Goal: Information Seeking & Learning: Learn about a topic

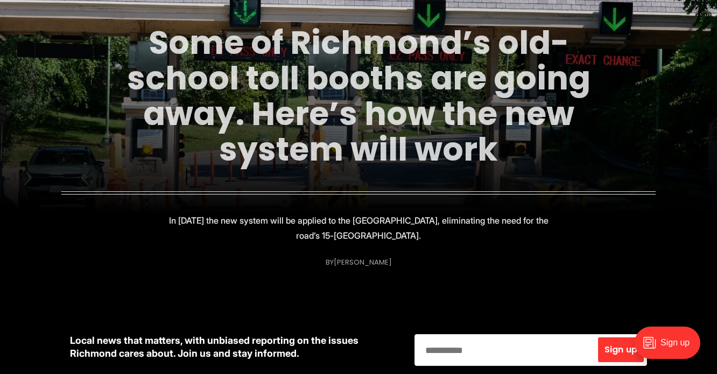
scroll to position [135, 0]
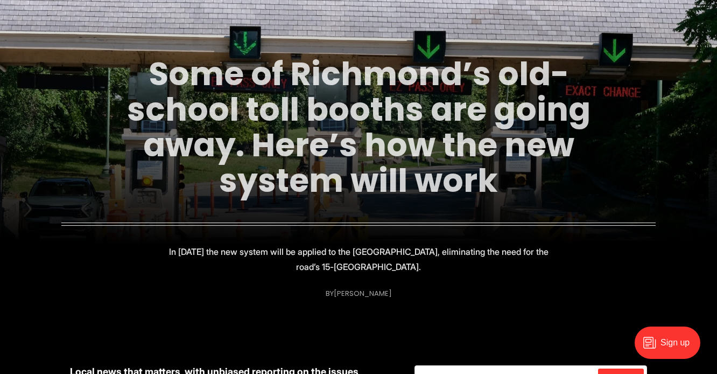
click at [397, 147] on link "Some of Richmond’s old-school toll booths are going away. Here’s how the new sy…" at bounding box center [359, 127] width 464 height 152
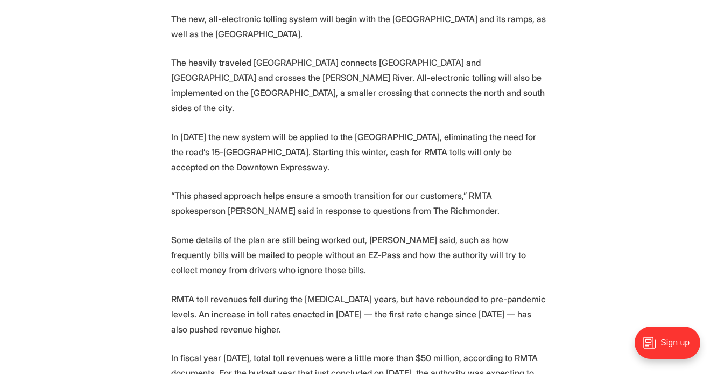
scroll to position [1285, 0]
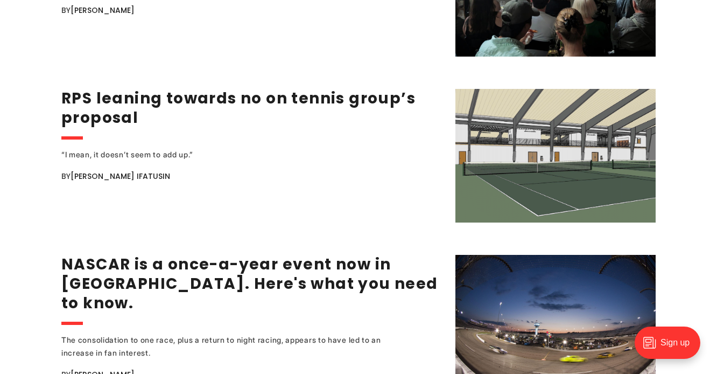
scroll to position [1872, 0]
